Goal: Information Seeking & Learning: Find specific fact

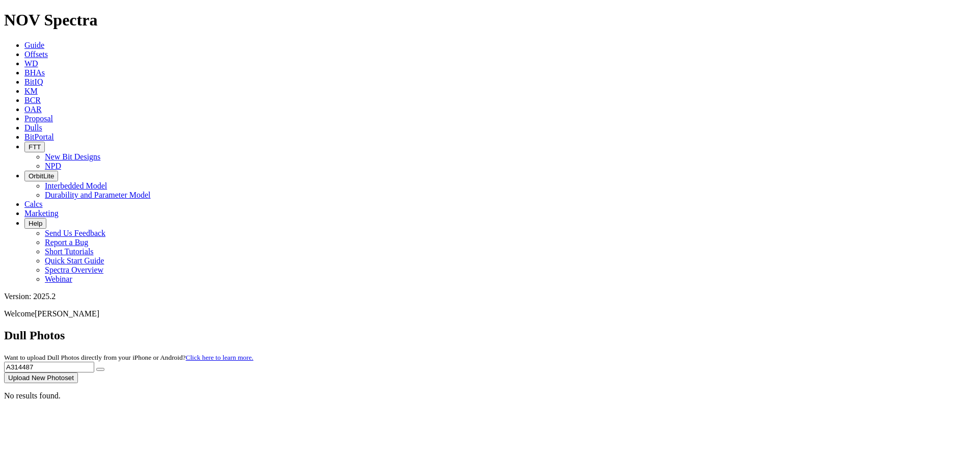
drag, startPoint x: 776, startPoint y: 45, endPoint x: 672, endPoint y: 40, distance: 104.0
click at [672, 329] on div "Dull Photos Want to upload Dull Photos directly from your iPhone or Android? Cl…" at bounding box center [489, 356] width 970 height 55
type input "A310393"
click at [96, 368] on button "submit" at bounding box center [100, 369] width 8 height 3
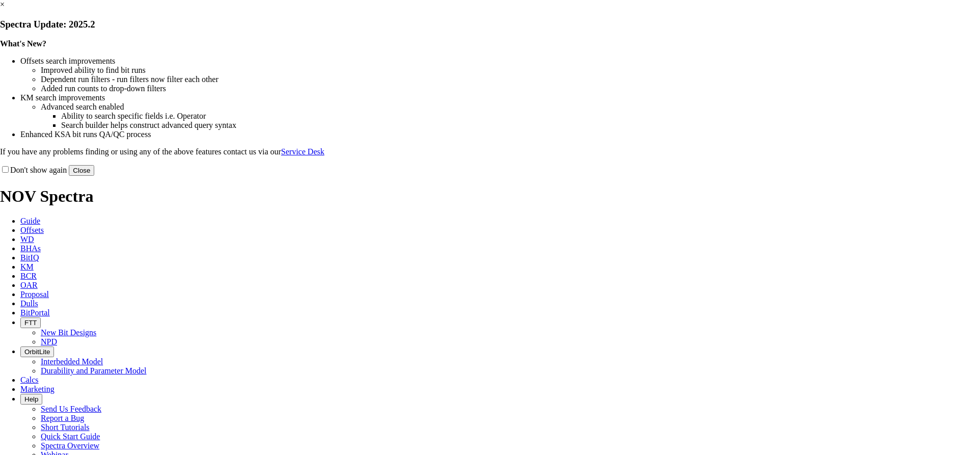
click at [5, 9] on link "×" at bounding box center [2, 4] width 5 height 9
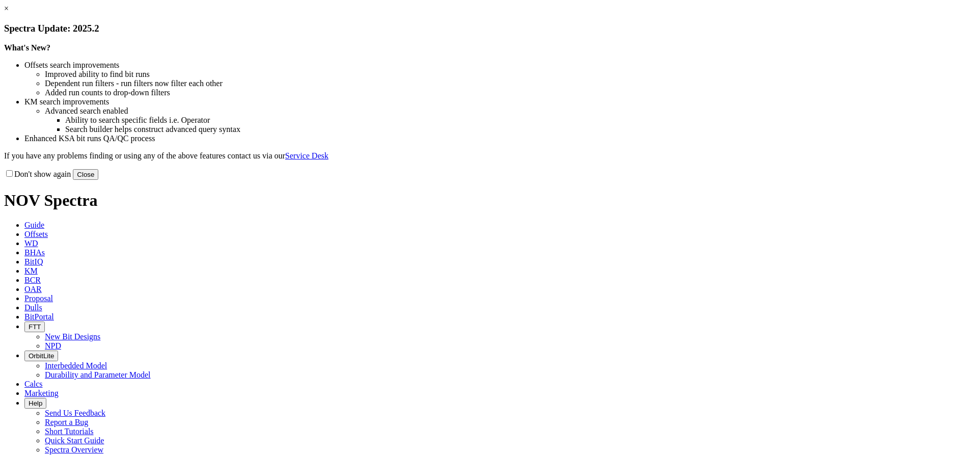
click at [9, 13] on link "×" at bounding box center [6, 8] width 5 height 9
